Goal: Task Accomplishment & Management: Manage account settings

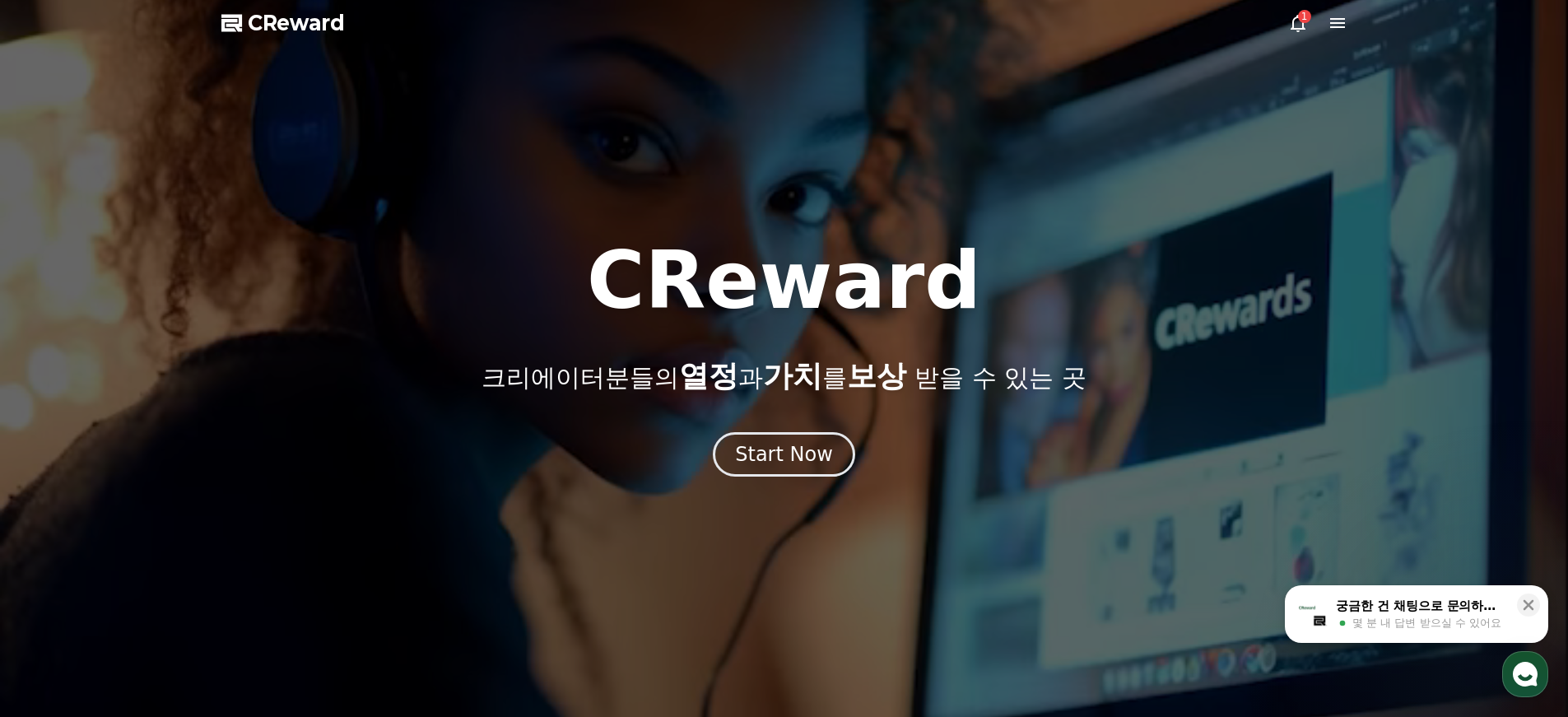
click at [854, 390] on span "보상" at bounding box center [876, 376] width 59 height 34
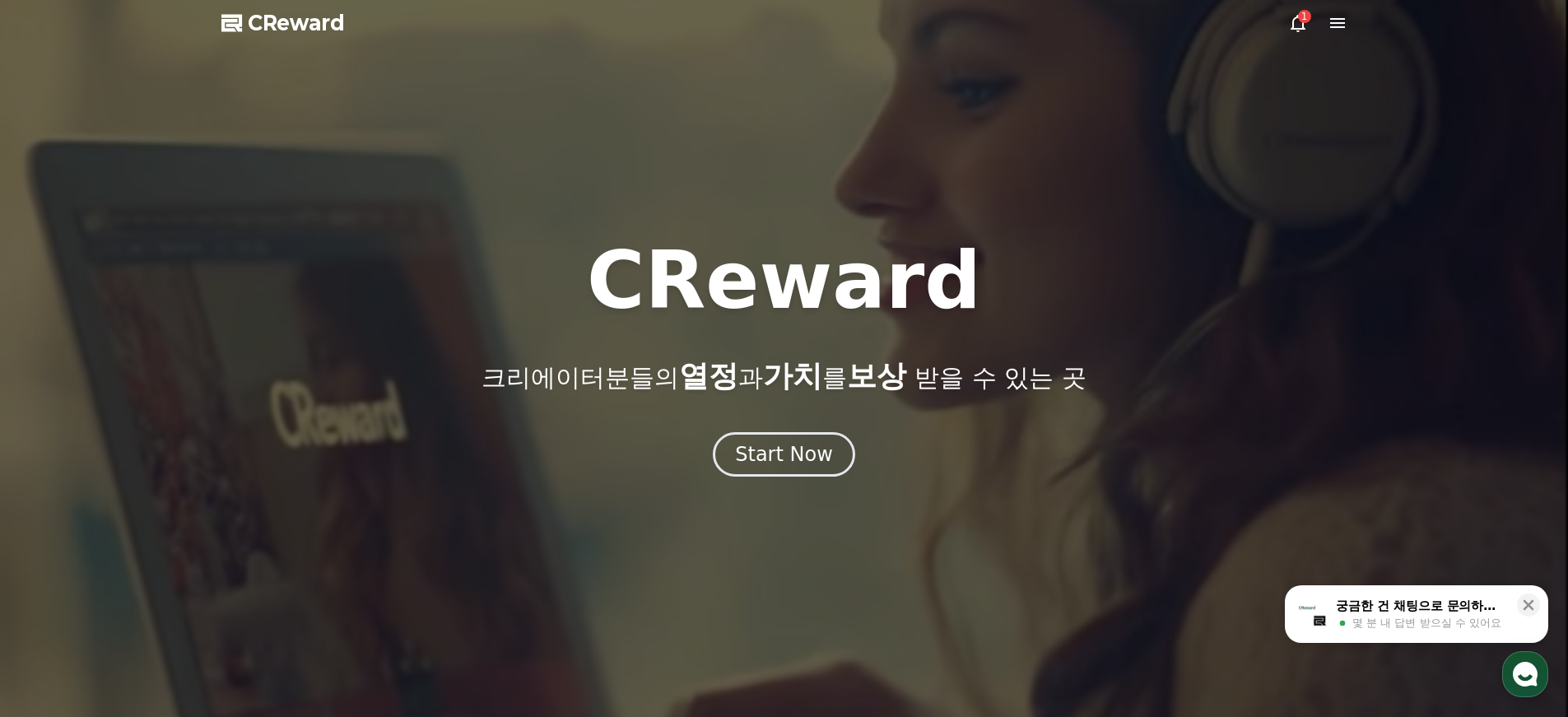
click at [1291, 24] on icon at bounding box center [1298, 23] width 20 height 20
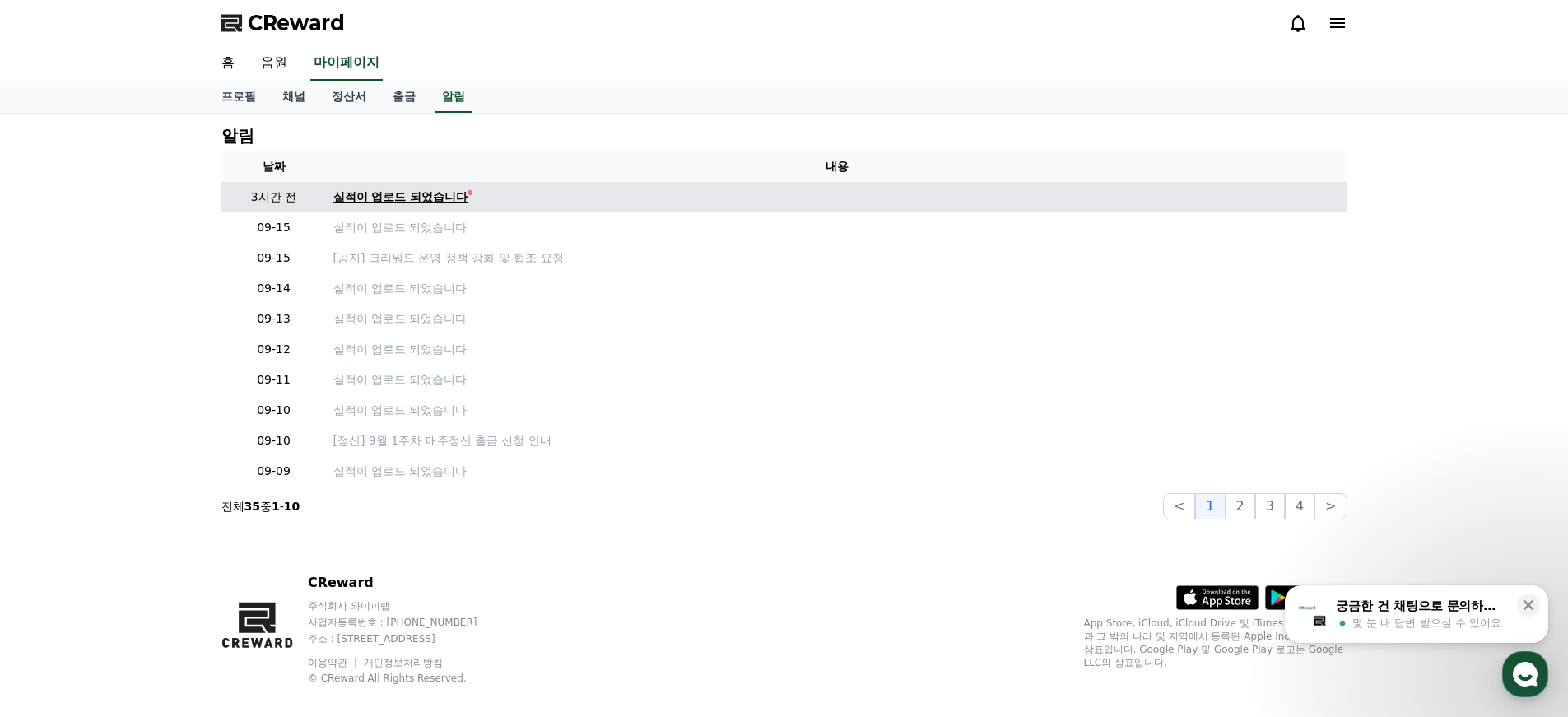
click at [391, 196] on div "실적이 업로드 되었습니다" at bounding box center [401, 197] width 135 height 17
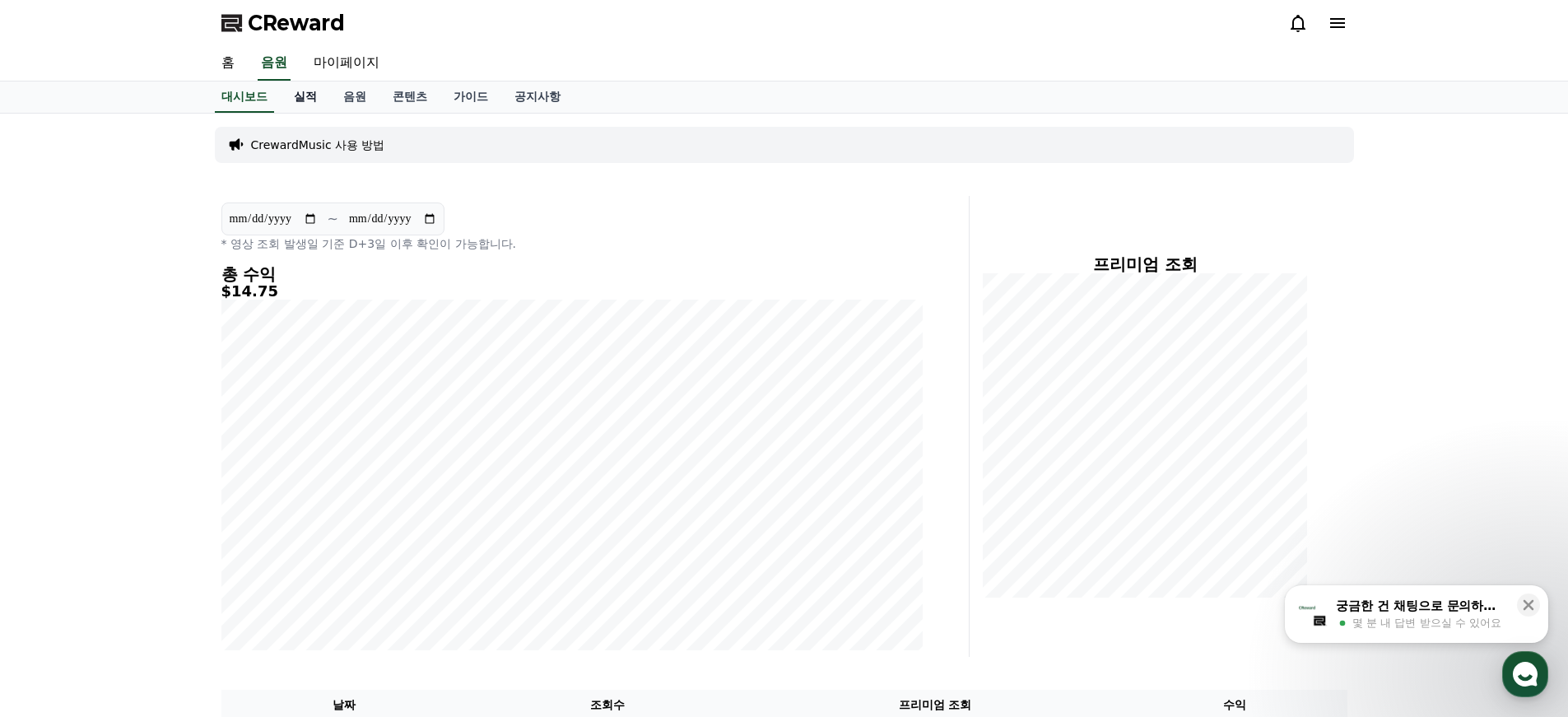
click at [299, 100] on link "실적" at bounding box center [305, 97] width 49 height 31
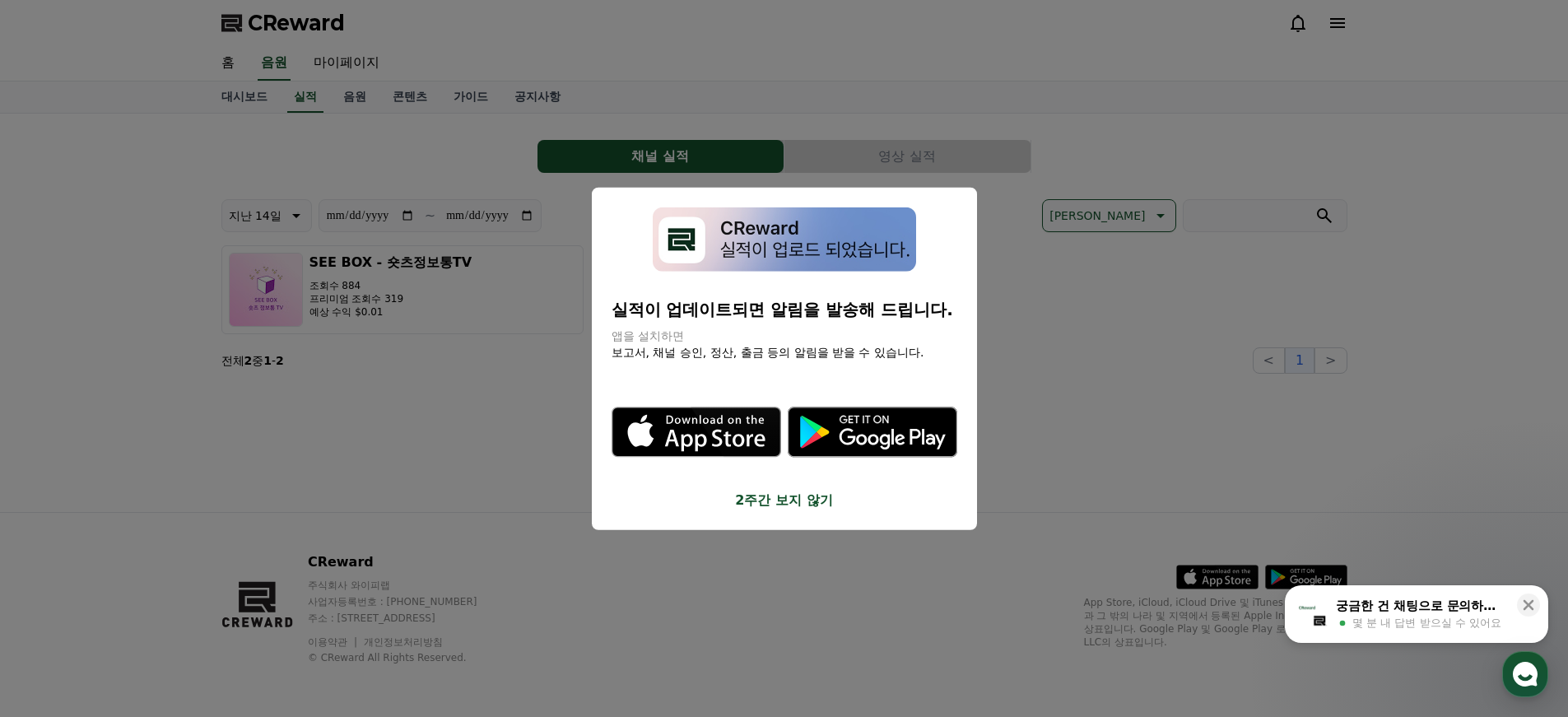
click at [826, 236] on img "modal" at bounding box center [784, 238] width 263 height 65
click at [776, 503] on button "2주간 보지 않기" at bounding box center [785, 500] width 346 height 20
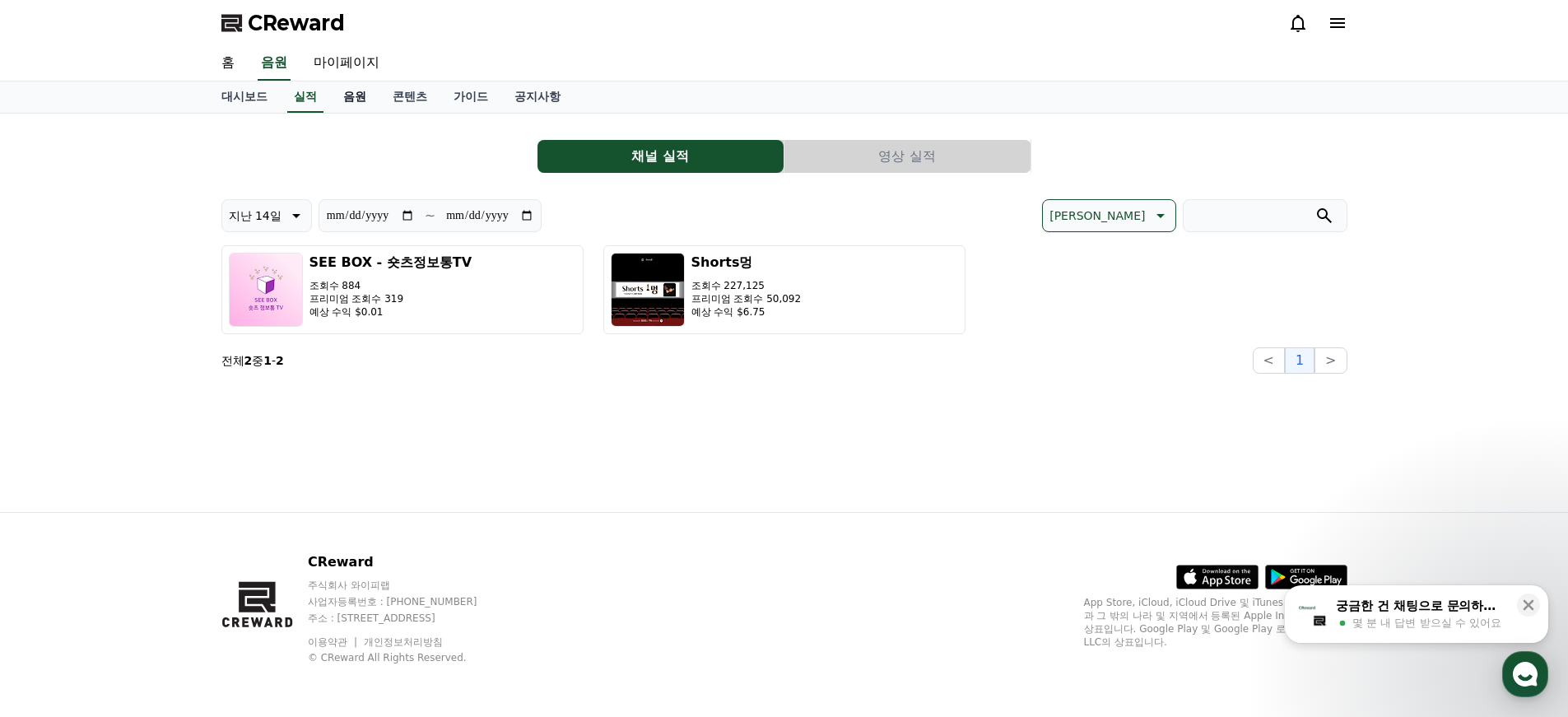
click at [336, 94] on link "음원" at bounding box center [354, 97] width 49 height 31
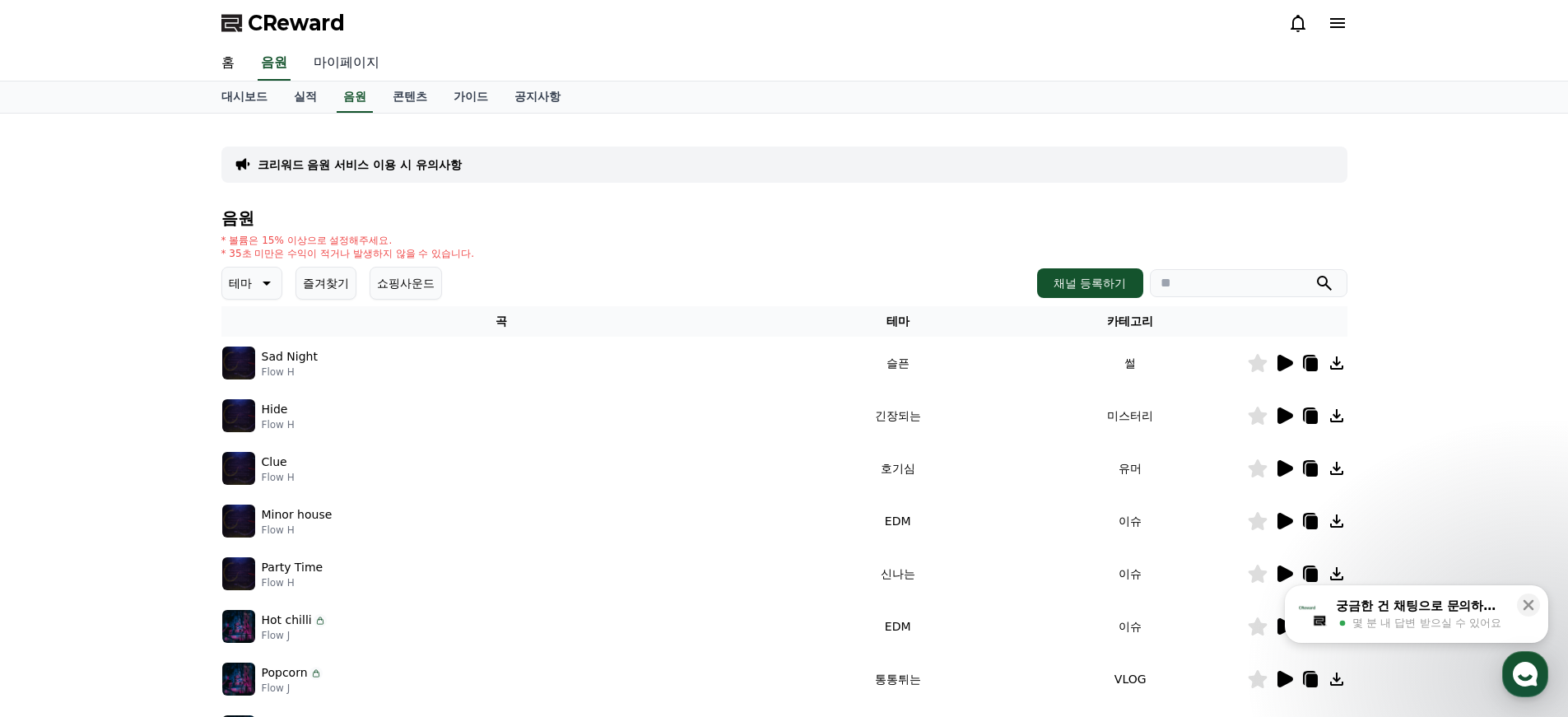
click at [317, 59] on link "마이페이지" at bounding box center [346, 64] width 92 height 34
select select "**********"
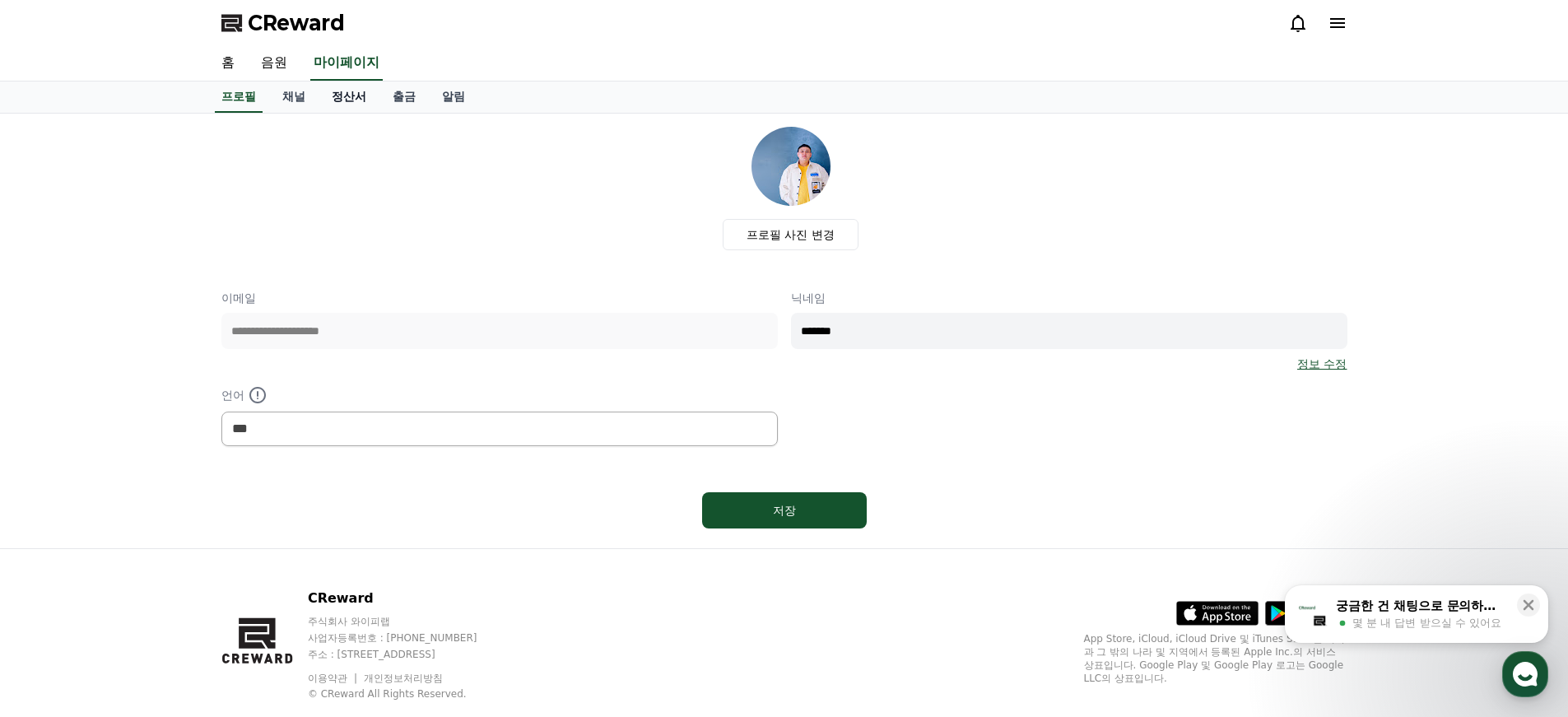
click at [335, 97] on link "정산서" at bounding box center [349, 97] width 61 height 31
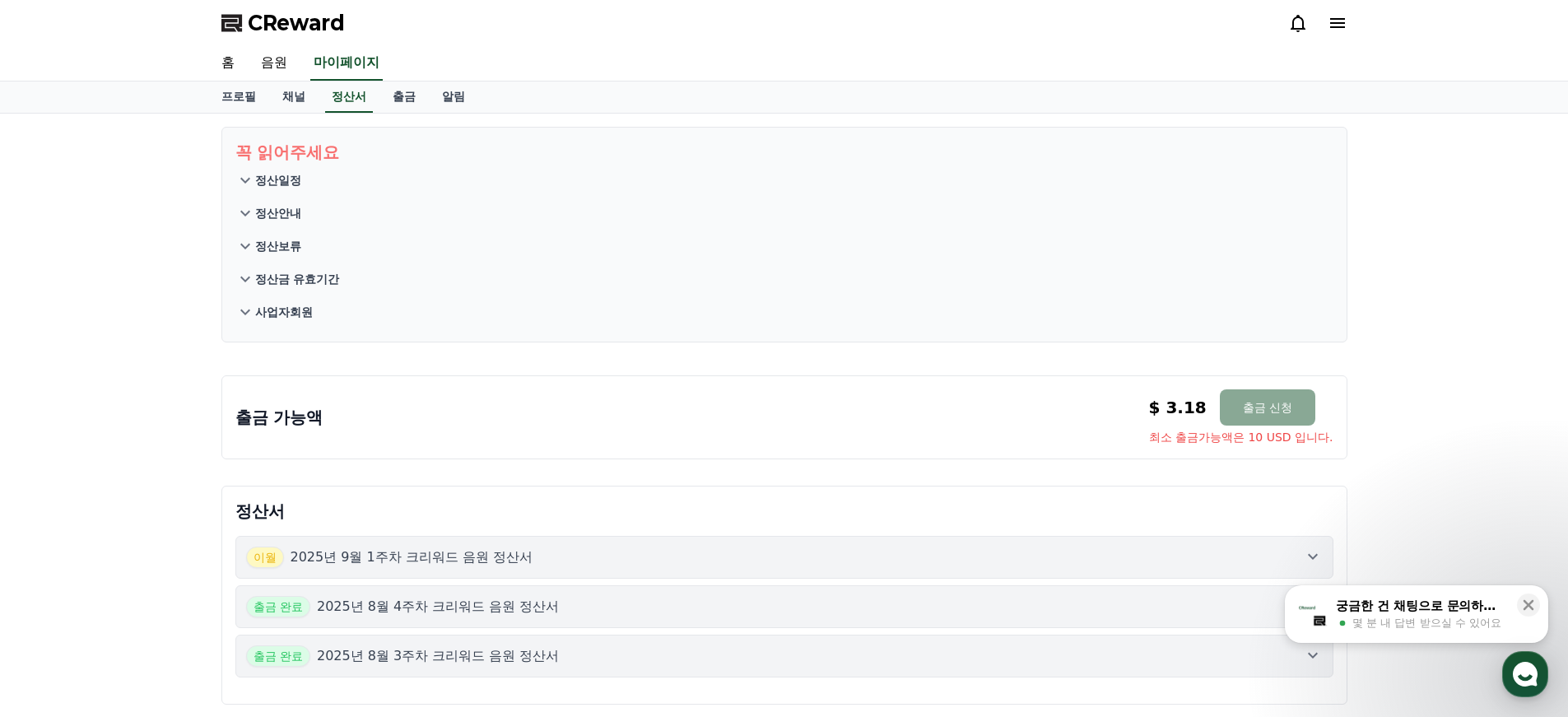
click at [237, 17] on polygon at bounding box center [232, 24] width 21 height 17
